Goal: Navigation & Orientation: Find specific page/section

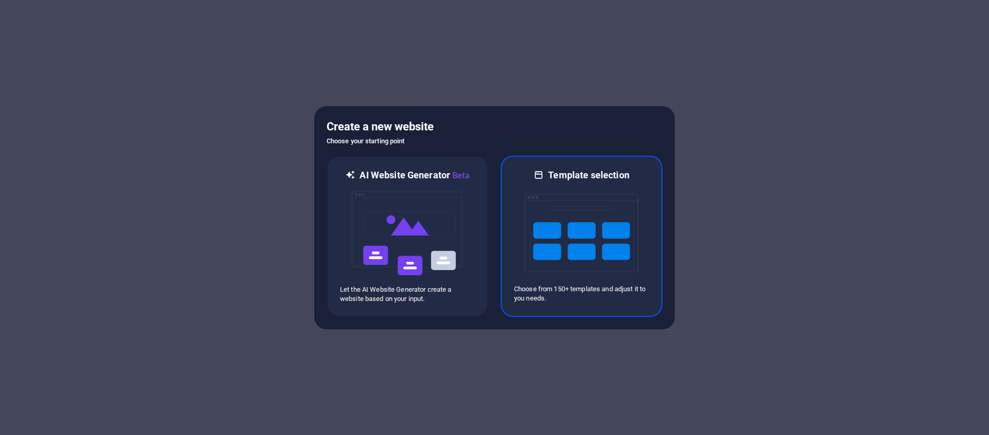
click at [570, 198] on img at bounding box center [581, 232] width 113 height 103
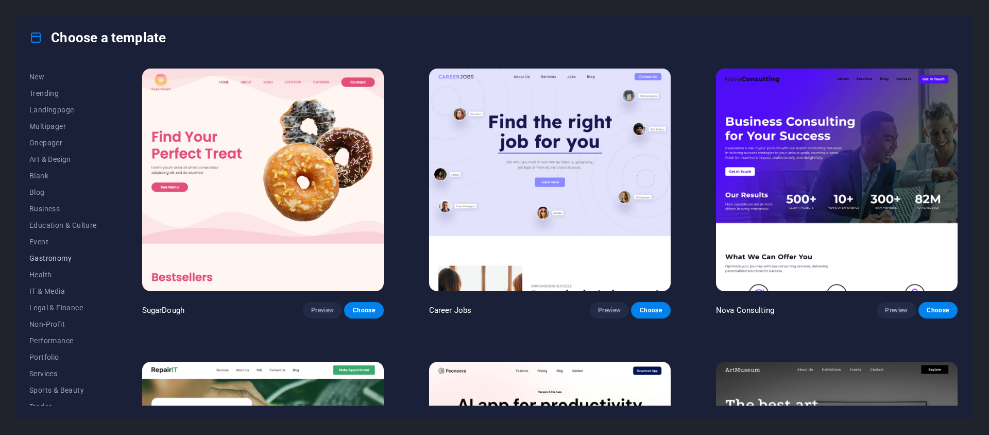
scroll to position [73, 0]
click at [54, 337] on button "Services" at bounding box center [62, 331] width 67 height 16
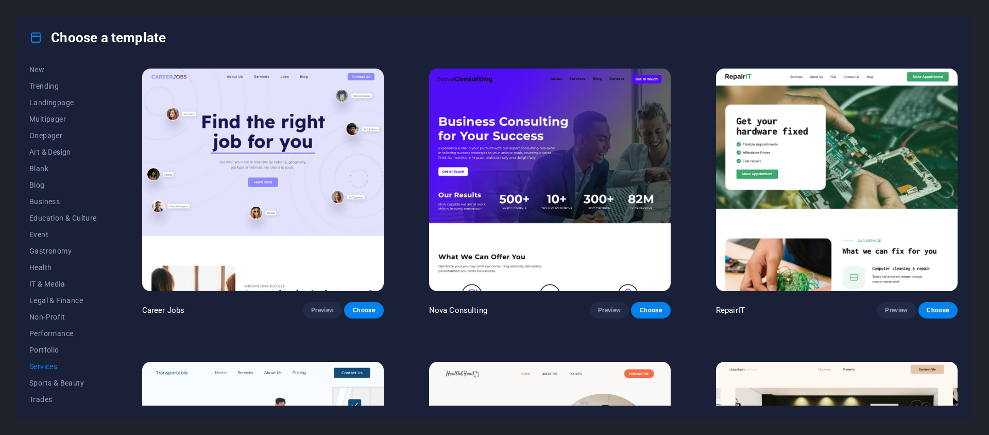
scroll to position [0, 0]
click at [59, 79] on button "All Templates" at bounding box center [62, 74] width 67 height 16
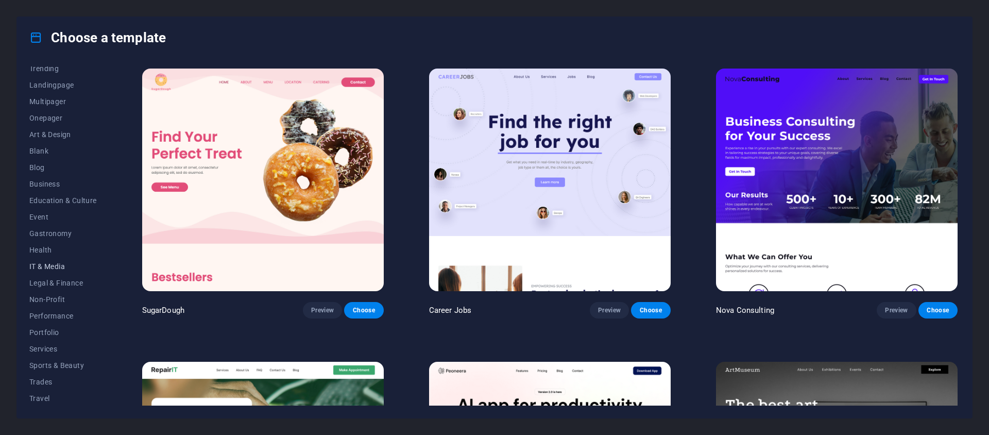
scroll to position [73, 0]
click at [46, 332] on span "Services" at bounding box center [62, 331] width 67 height 8
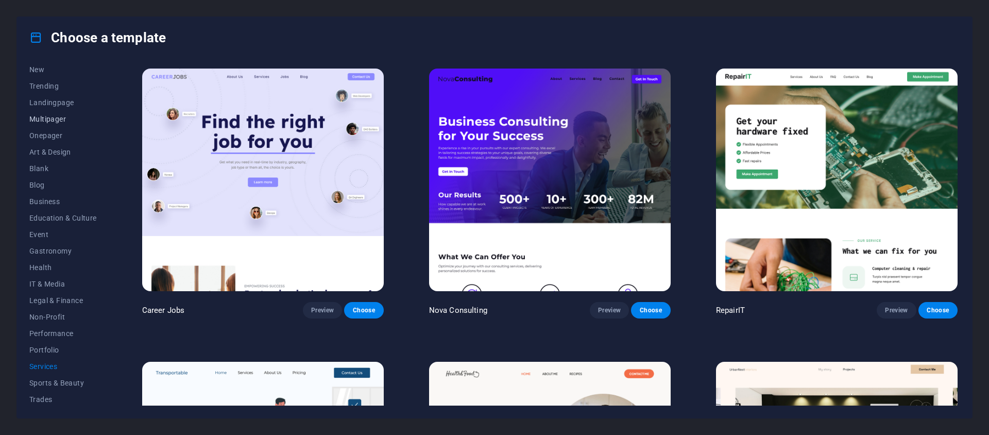
scroll to position [0, 0]
click at [820, 21] on div "Choose a template" at bounding box center [494, 37] width 955 height 41
click at [51, 113] on button "New" at bounding box center [62, 107] width 67 height 16
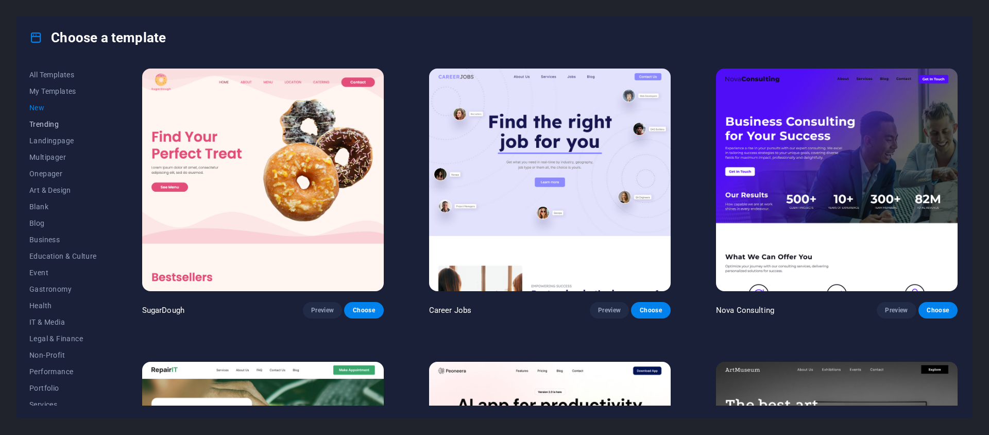
click at [53, 126] on span "Trending" at bounding box center [62, 124] width 67 height 8
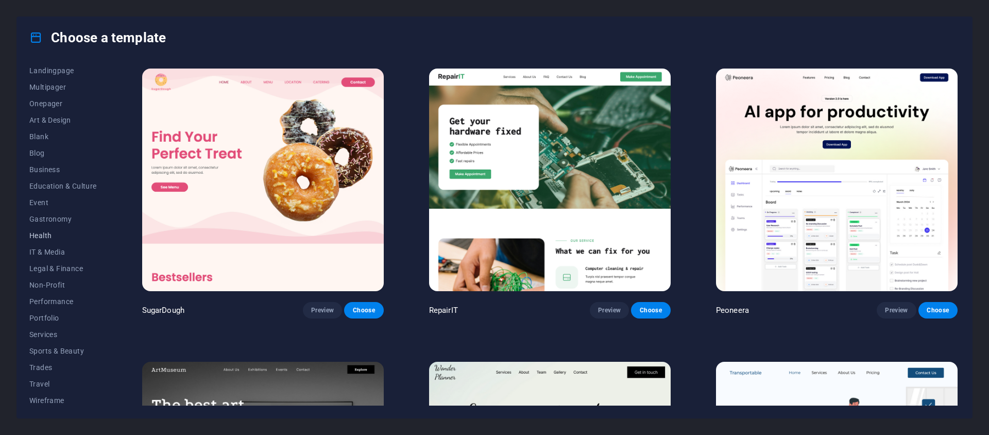
scroll to position [73, 0]
click at [40, 217] on span "Gastronomy" at bounding box center [62, 216] width 67 height 8
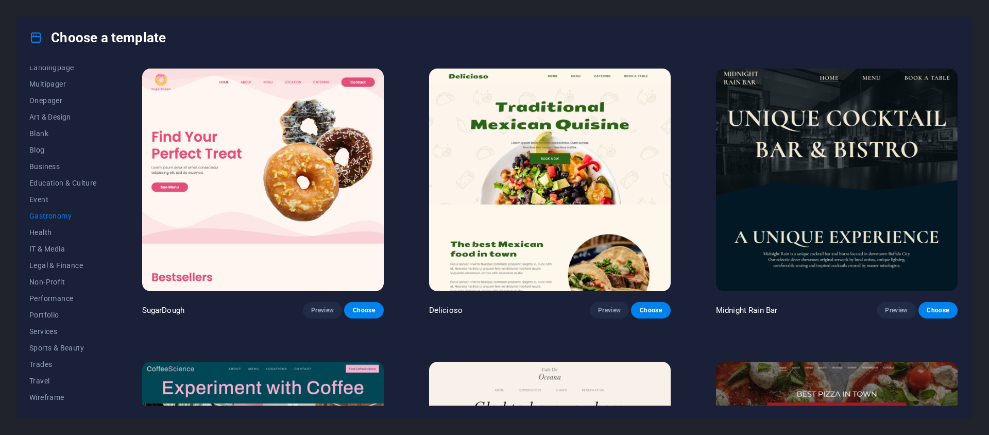
click at [41, 216] on span "Gastronomy" at bounding box center [62, 216] width 67 height 8
click at [53, 334] on span "Services" at bounding box center [62, 331] width 67 height 8
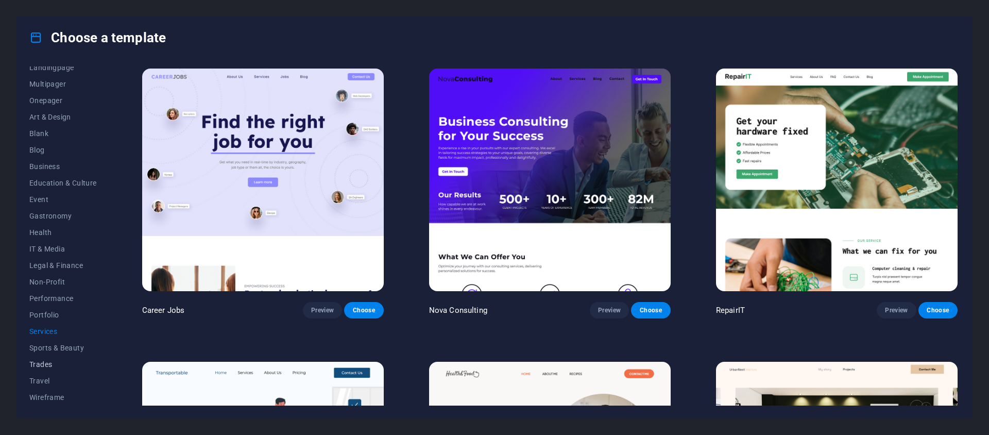
click at [51, 363] on span "Trades" at bounding box center [62, 364] width 67 height 8
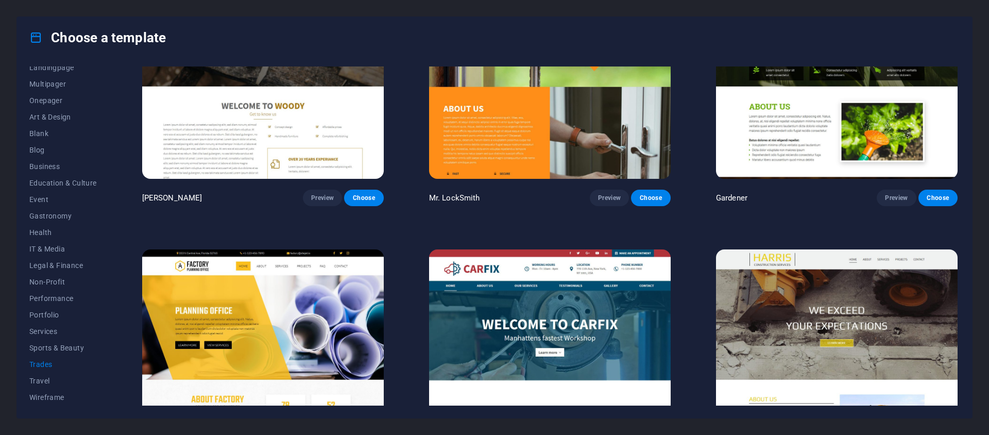
scroll to position [0, 0]
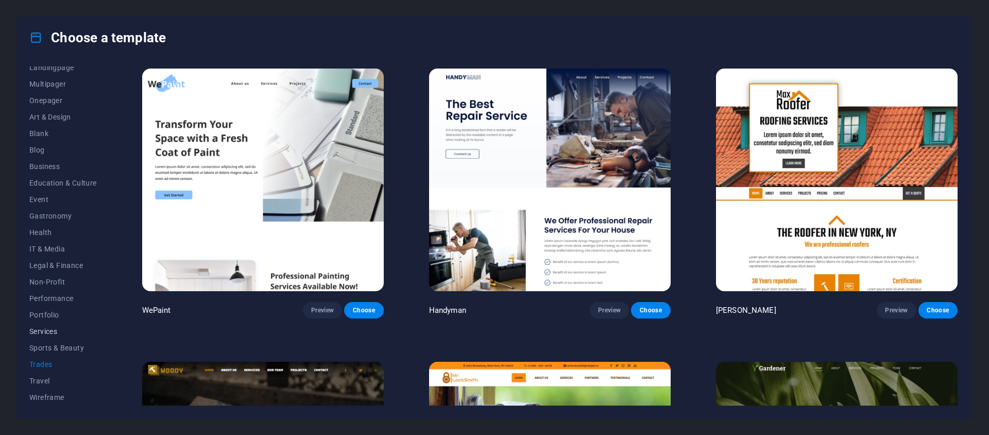
click at [45, 334] on span "Services" at bounding box center [62, 331] width 67 height 8
